Goal: Information Seeking & Learning: Learn about a topic

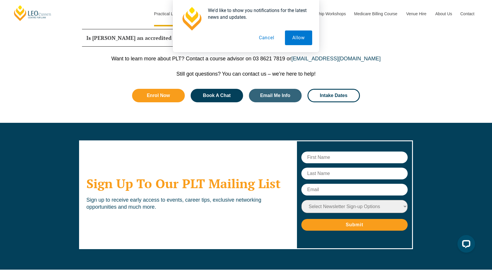
click at [263, 37] on button "Cancel" at bounding box center [266, 37] width 30 height 15
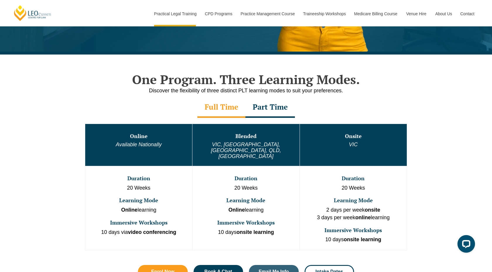
scroll to position [241, 0]
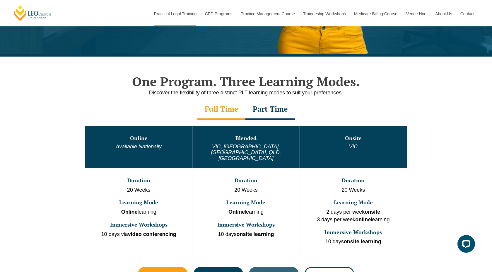
click at [222, 99] on div "Full Time" at bounding box center [221, 109] width 48 height 20
click at [221, 105] on div "Full Time" at bounding box center [221, 109] width 48 height 20
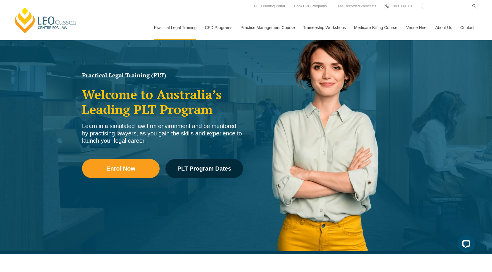
scroll to position [0, 0]
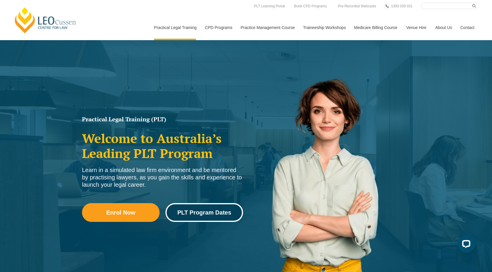
click at [180, 208] on link "PLT Program Dates" at bounding box center [204, 212] width 78 height 19
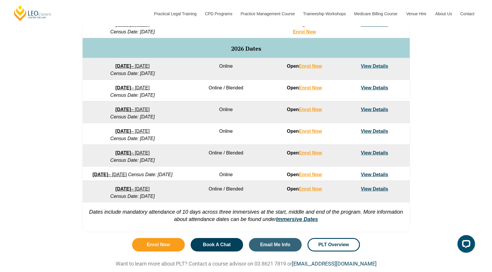
scroll to position [356, 0]
click at [368, 155] on link "View Details" at bounding box center [374, 152] width 27 height 5
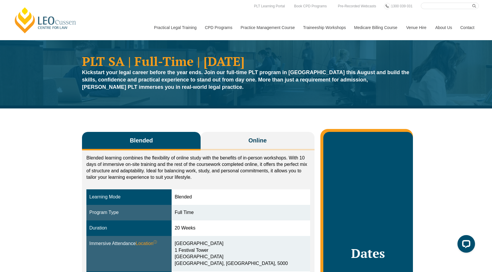
scroll to position [1, 0]
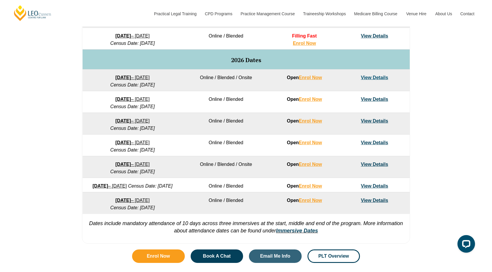
scroll to position [346, 0]
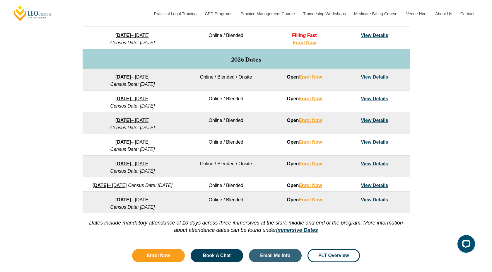
click at [366, 165] on link "View Details" at bounding box center [374, 163] width 27 height 5
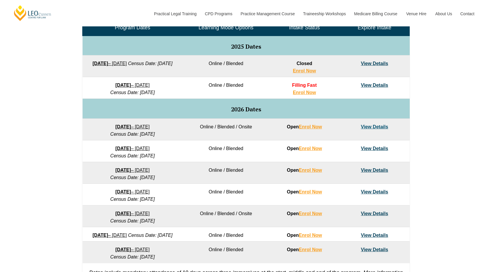
scroll to position [179, 0]
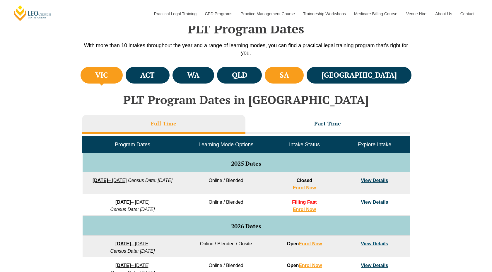
click at [303, 67] on li "SA" at bounding box center [284, 75] width 39 height 17
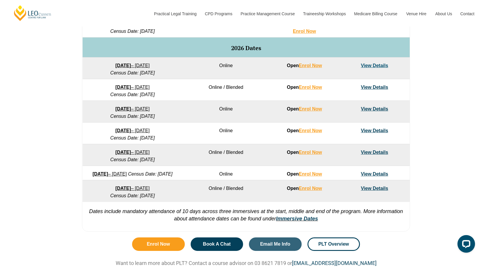
scroll to position [360, 0]
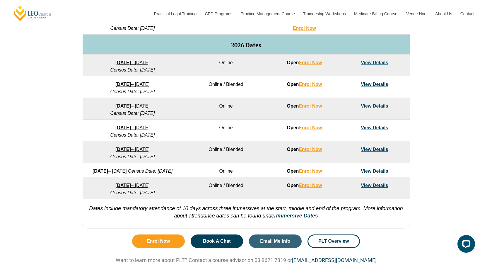
click at [372, 147] on link "View Details" at bounding box center [374, 149] width 27 height 5
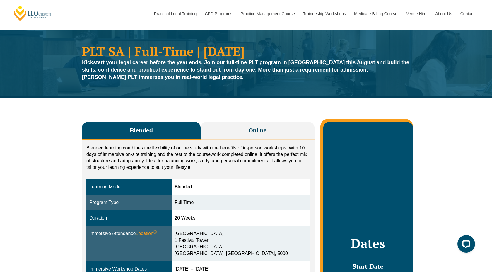
scroll to position [6, 0]
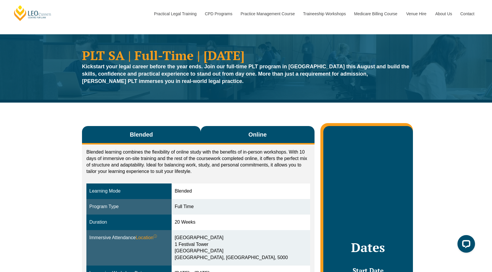
click at [260, 131] on span "Online" at bounding box center [257, 134] width 18 height 8
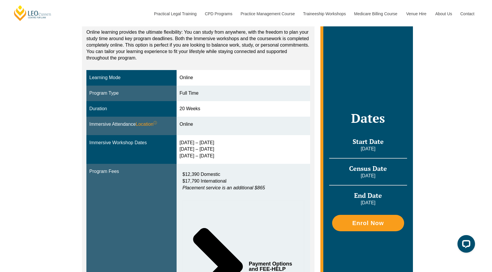
scroll to position [126, 0]
